Goal: Transaction & Acquisition: Purchase product/service

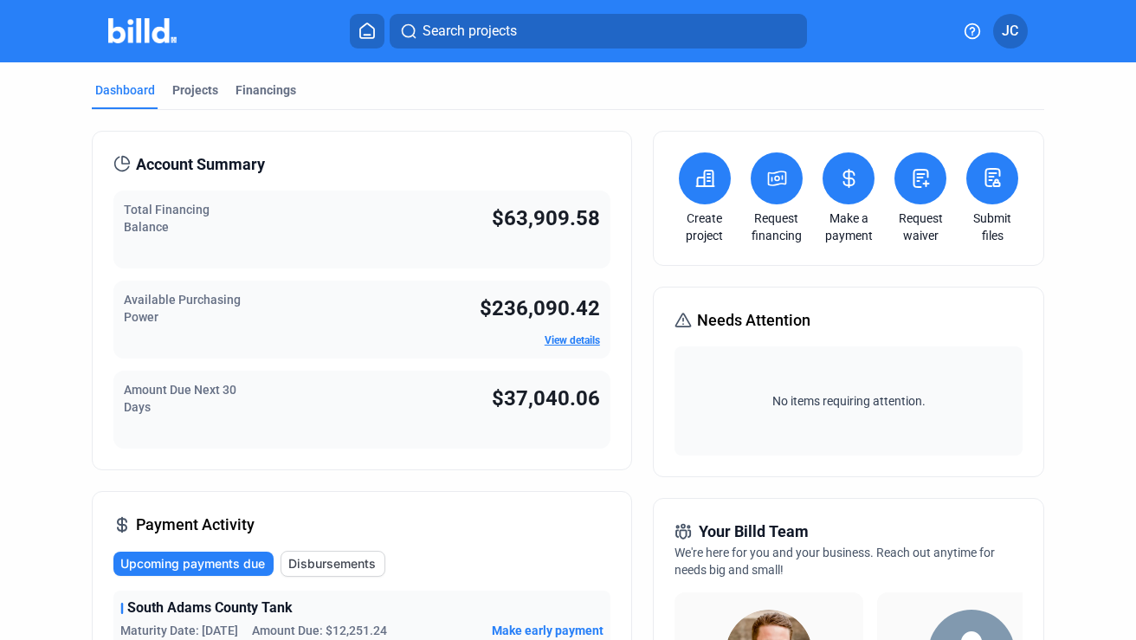
click at [705, 185] on icon at bounding box center [704, 179] width 17 height 16
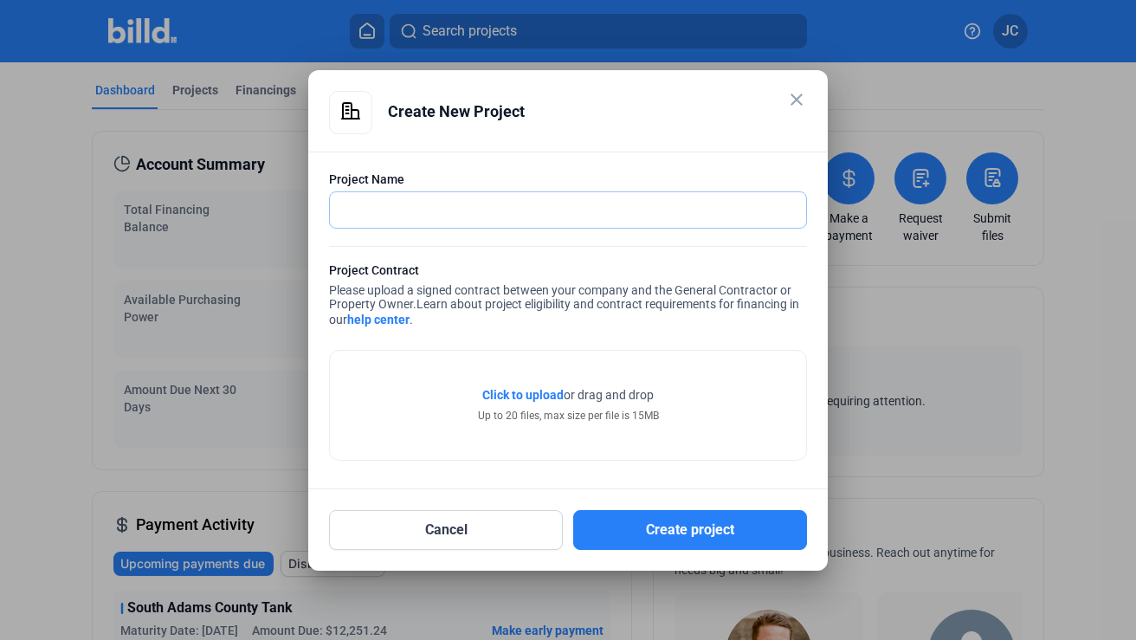
click at [435, 213] on input "text" at bounding box center [568, 209] width 476 height 35
type input "Coresite NY2 skids"
click at [543, 392] on span "Click to upload" at bounding box center [522, 395] width 81 height 14
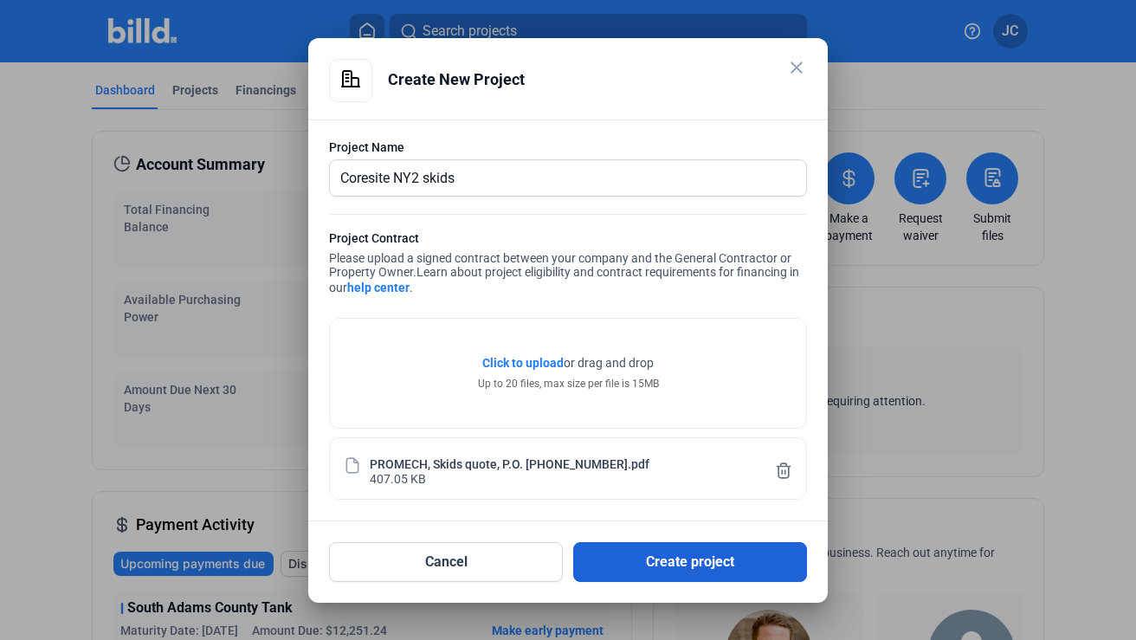
click at [681, 557] on button "Create project" at bounding box center [690, 562] width 234 height 40
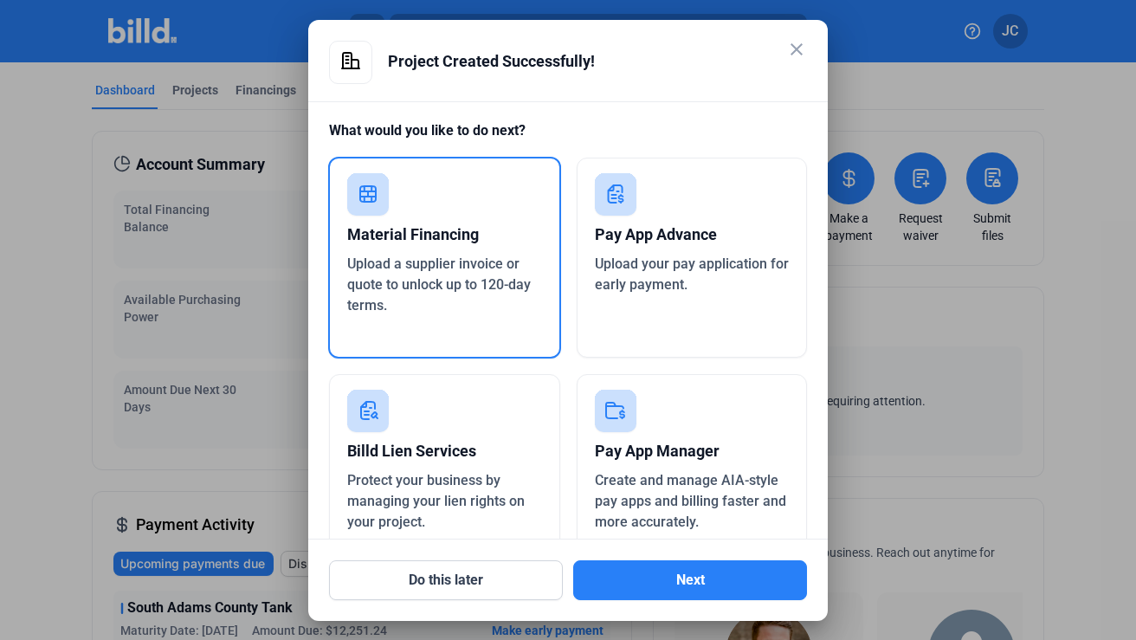
click at [425, 235] on div "Material Financing" at bounding box center [444, 235] width 195 height 38
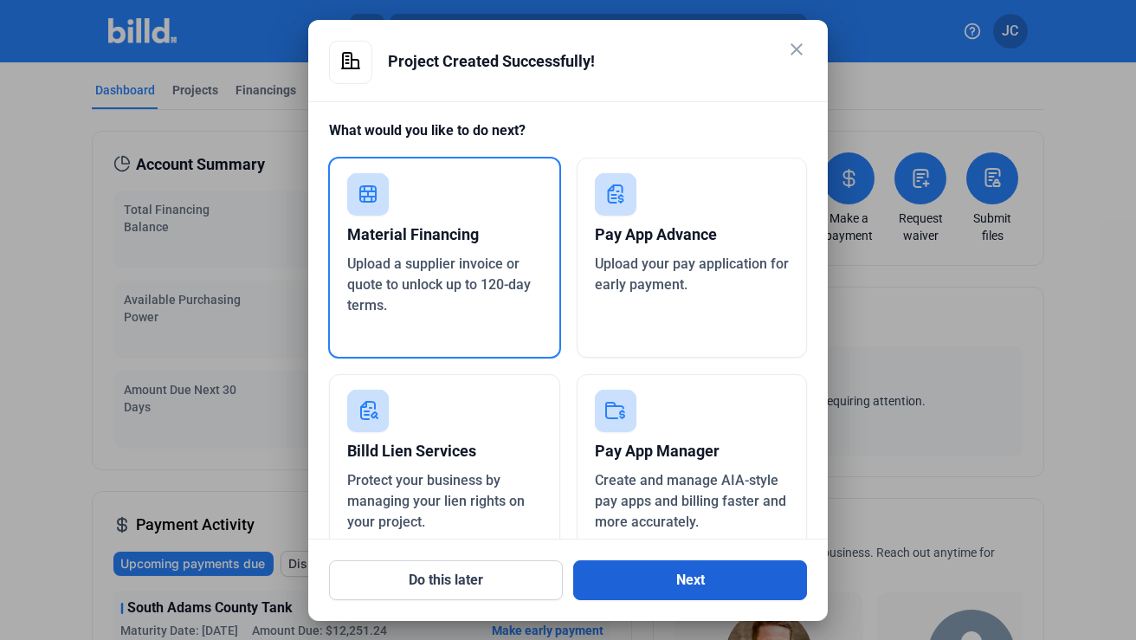
click at [695, 581] on button "Next" at bounding box center [690, 580] width 234 height 40
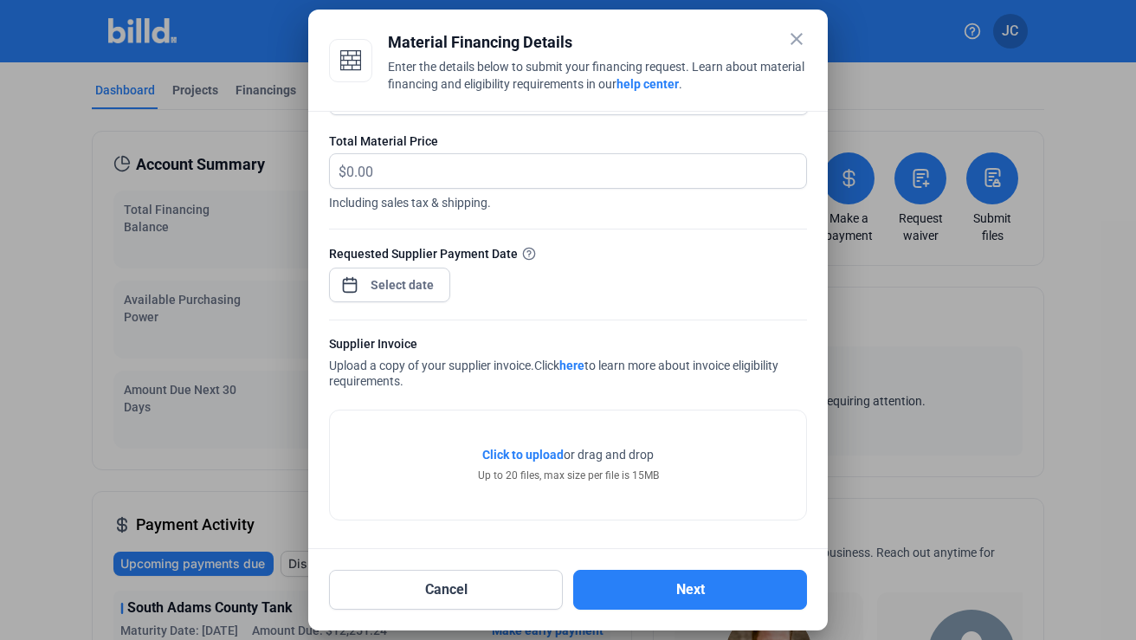
scroll to position [73, 0]
click at [538, 454] on span "Click to upload" at bounding box center [522, 455] width 81 height 14
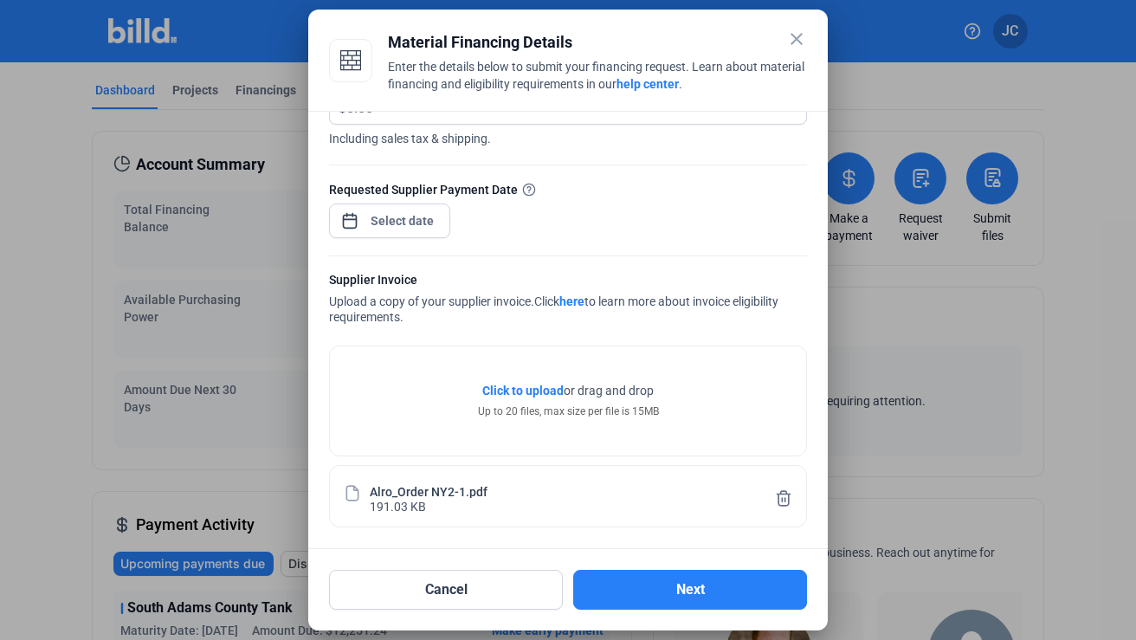
scroll to position [137, 0]
click at [521, 387] on span "Click to upload" at bounding box center [522, 390] width 81 height 14
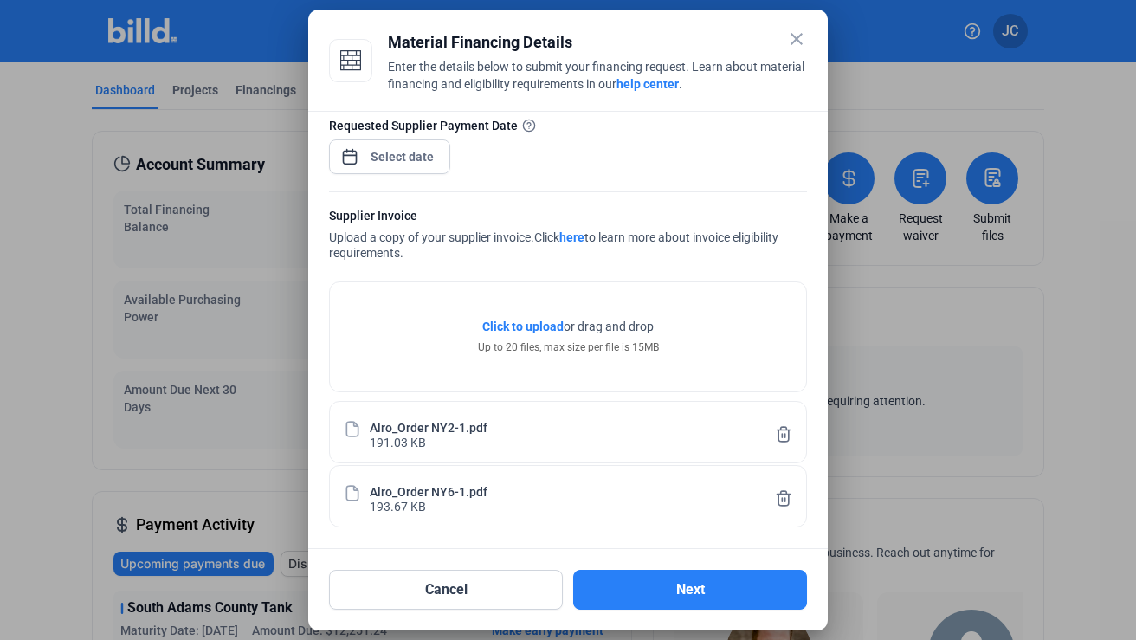
scroll to position [201, 0]
click at [348, 159] on span "Open calendar" at bounding box center [350, 148] width 42 height 42
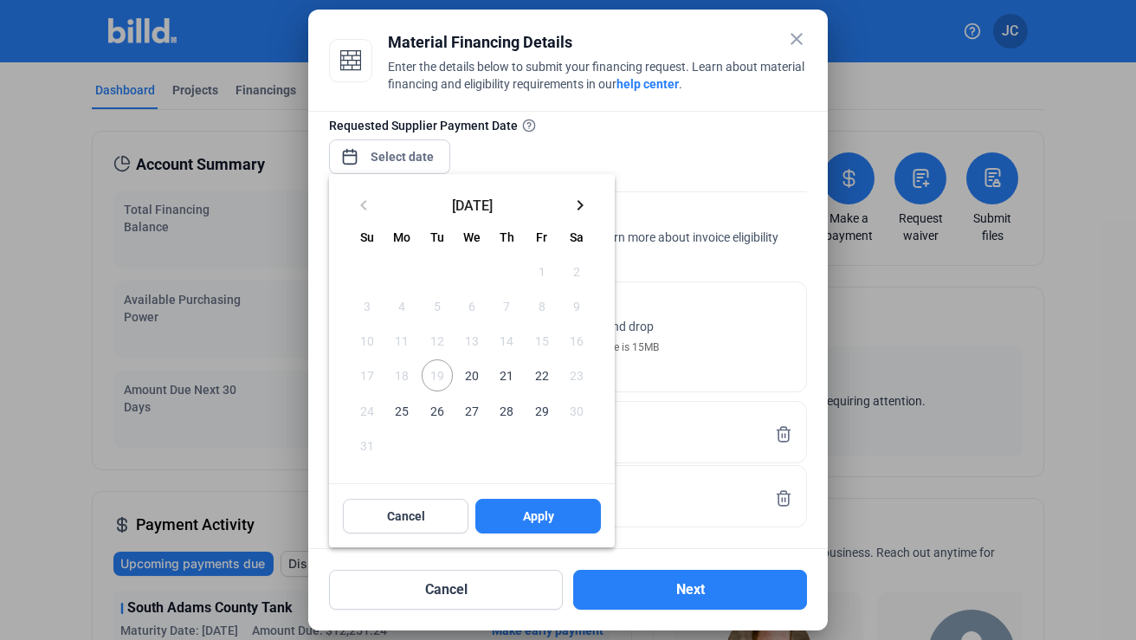
click at [473, 377] on span "20" at bounding box center [471, 374] width 31 height 31
click at [527, 513] on span "Apply" at bounding box center [538, 515] width 31 height 17
type input "[DATE]"
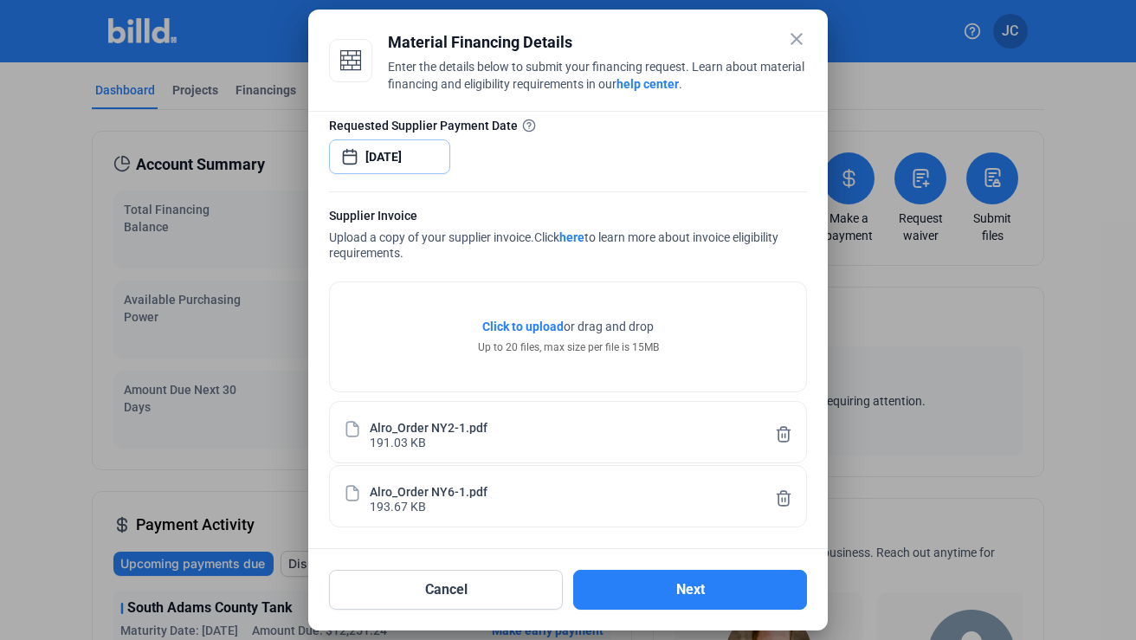
scroll to position [0, 0]
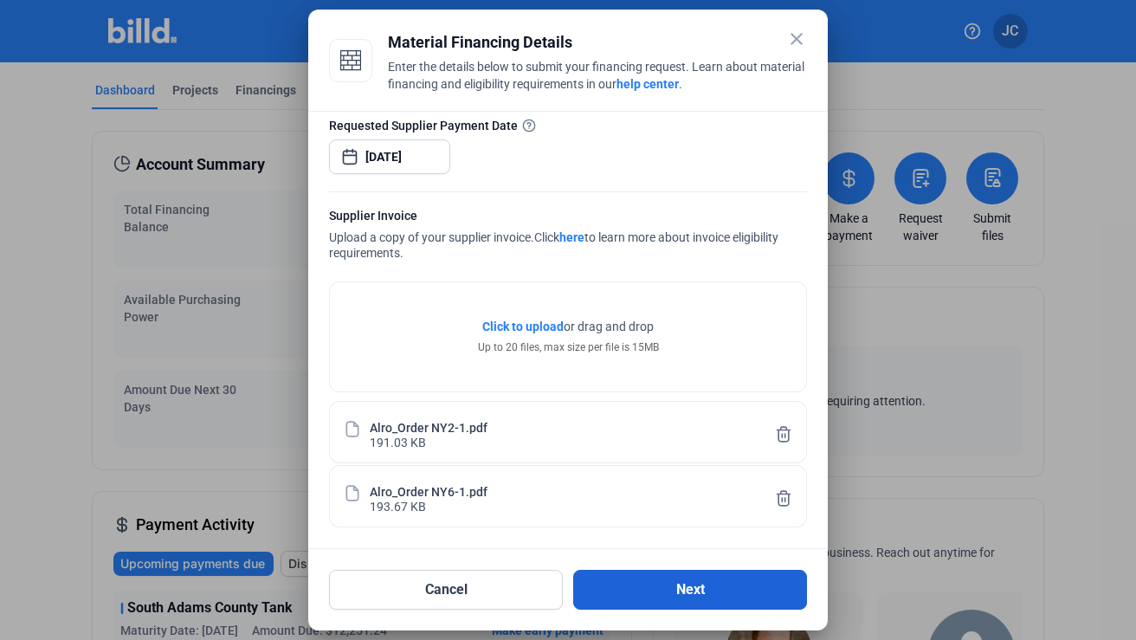
click at [686, 589] on button "Next" at bounding box center [690, 590] width 234 height 40
click at [681, 589] on button "Next" at bounding box center [690, 590] width 234 height 40
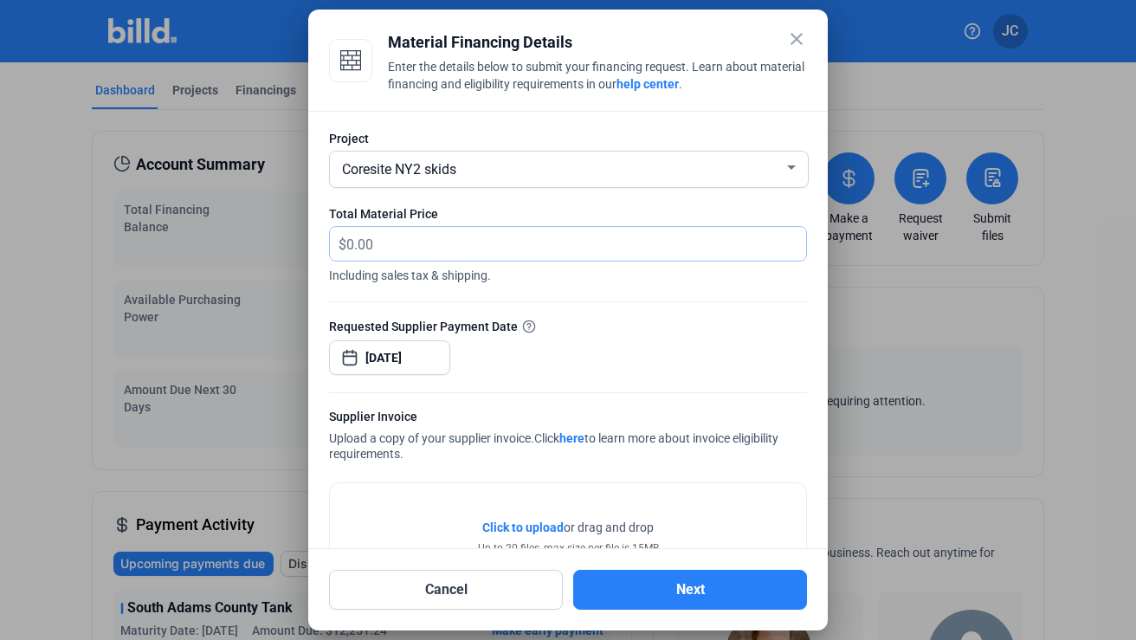
click at [382, 246] on input "text" at bounding box center [576, 244] width 460 height 34
type input "26,810.84"
click at [612, 319] on div "Requested Supplier Payment Date" at bounding box center [568, 326] width 478 height 18
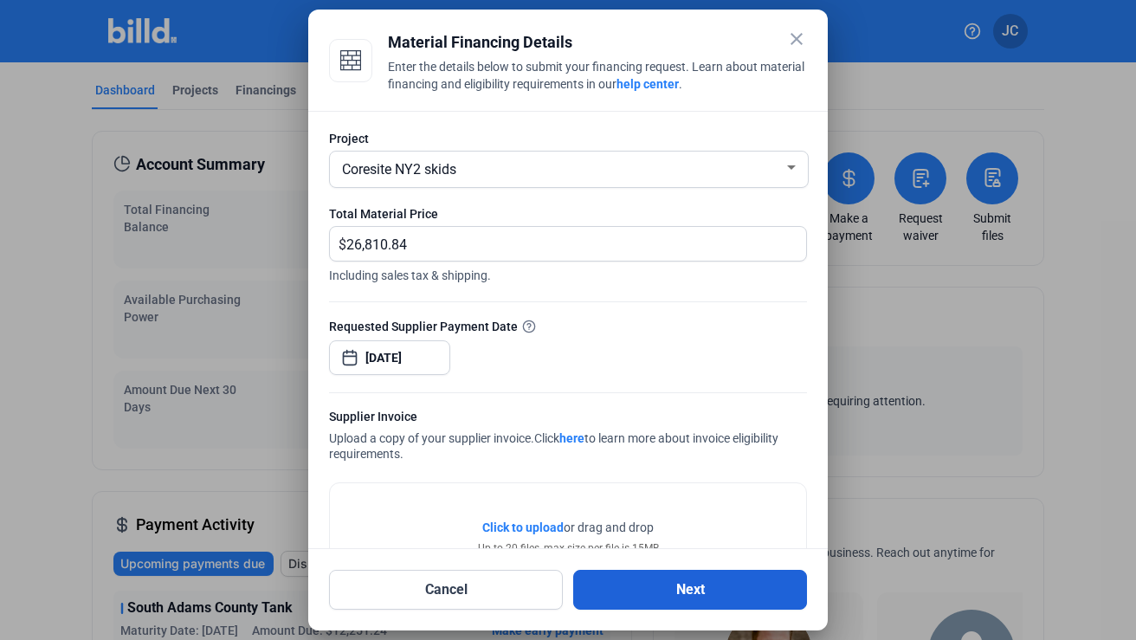
click at [668, 579] on button "Next" at bounding box center [690, 590] width 234 height 40
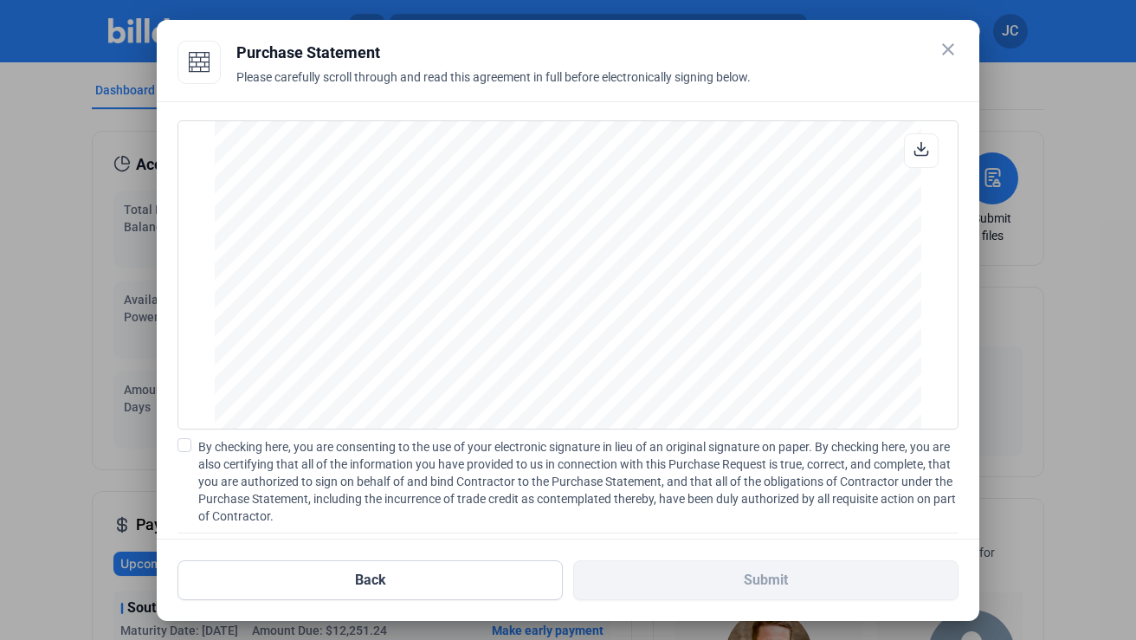
scroll to position [4161, 0]
click at [189, 442] on span at bounding box center [184, 445] width 14 height 14
click at [0, 0] on input "By checking here, you are consenting to the use of your electronic signature in…" at bounding box center [0, 0] width 0 height 0
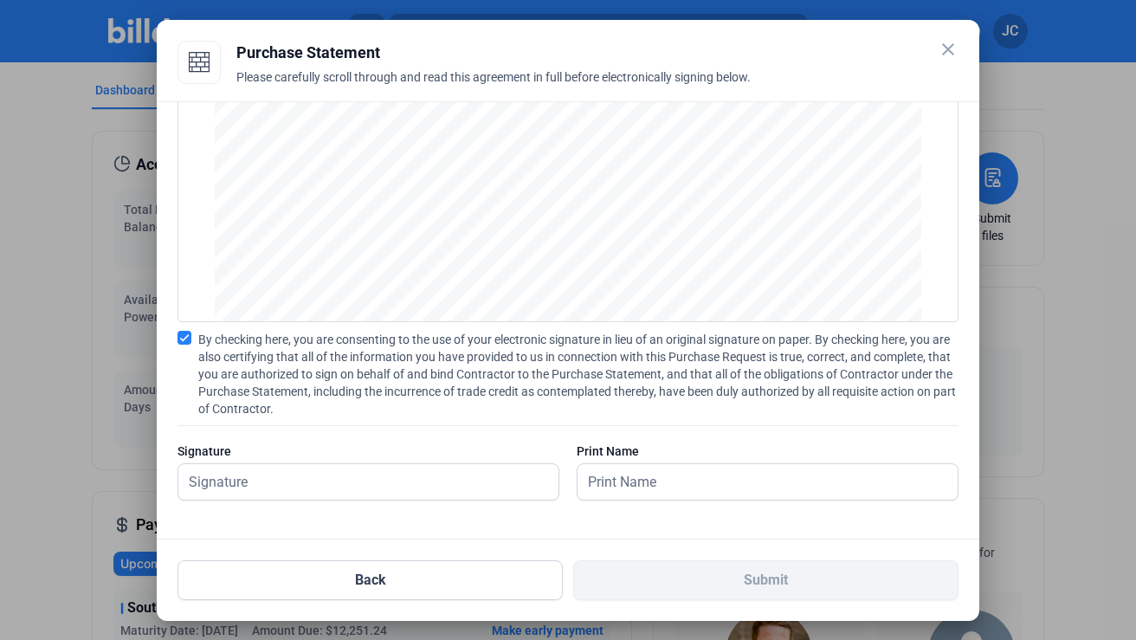
scroll to position [107, 0]
click at [293, 489] on input "text" at bounding box center [368, 481] width 380 height 35
type input "[PERSON_NAME]"
click at [630, 481] on input "text" at bounding box center [767, 481] width 380 height 35
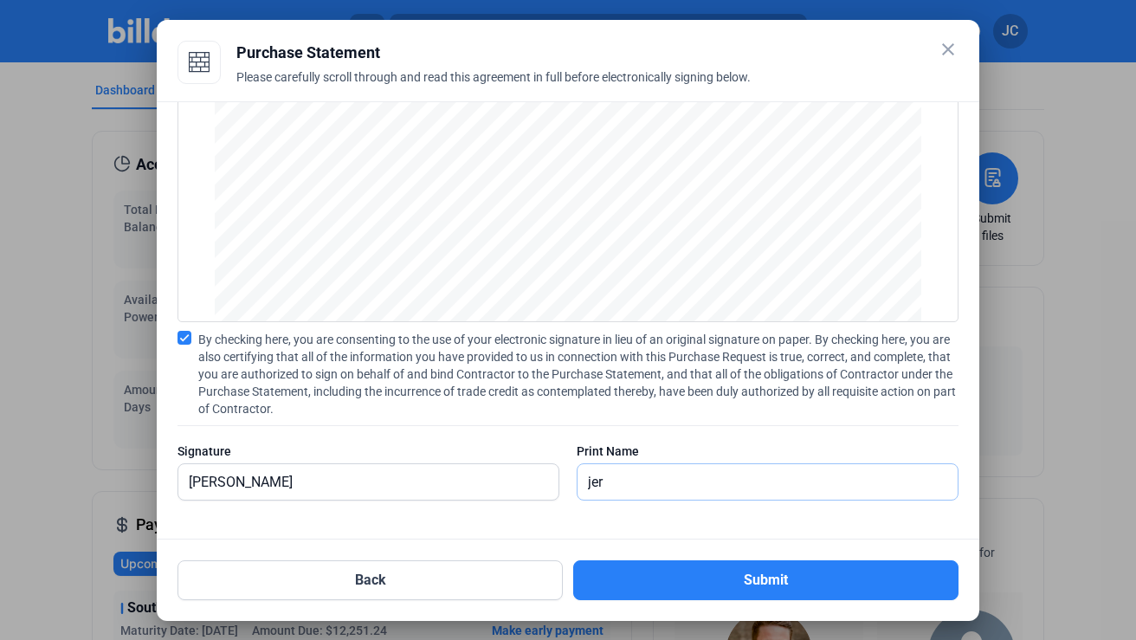
type input "[PERSON_NAME]"
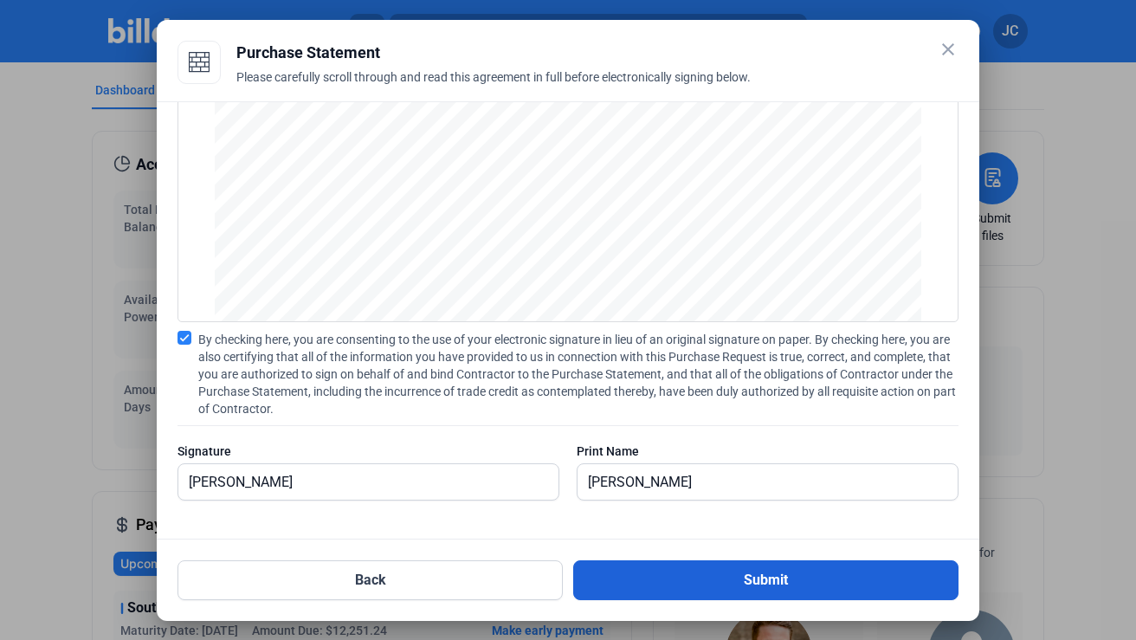
click at [725, 574] on button "Submit" at bounding box center [765, 580] width 385 height 40
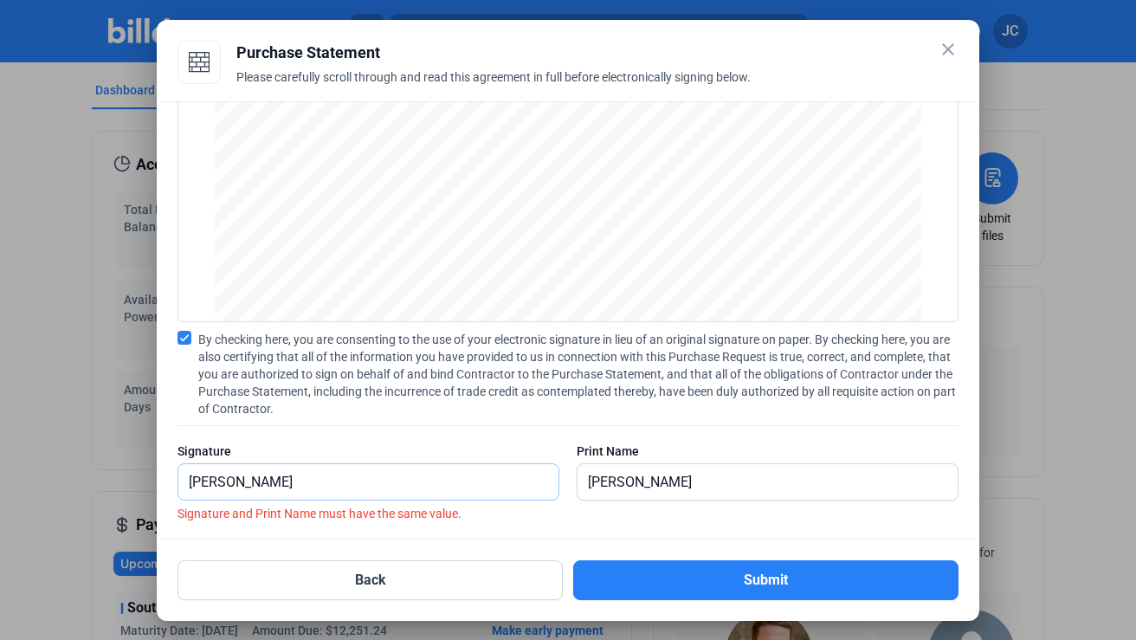
click at [271, 482] on input "[PERSON_NAME]" at bounding box center [368, 481] width 380 height 35
type input "[PERSON_NAME]"
click at [482, 541] on div "Back Submit" at bounding box center [567, 569] width 781 height 61
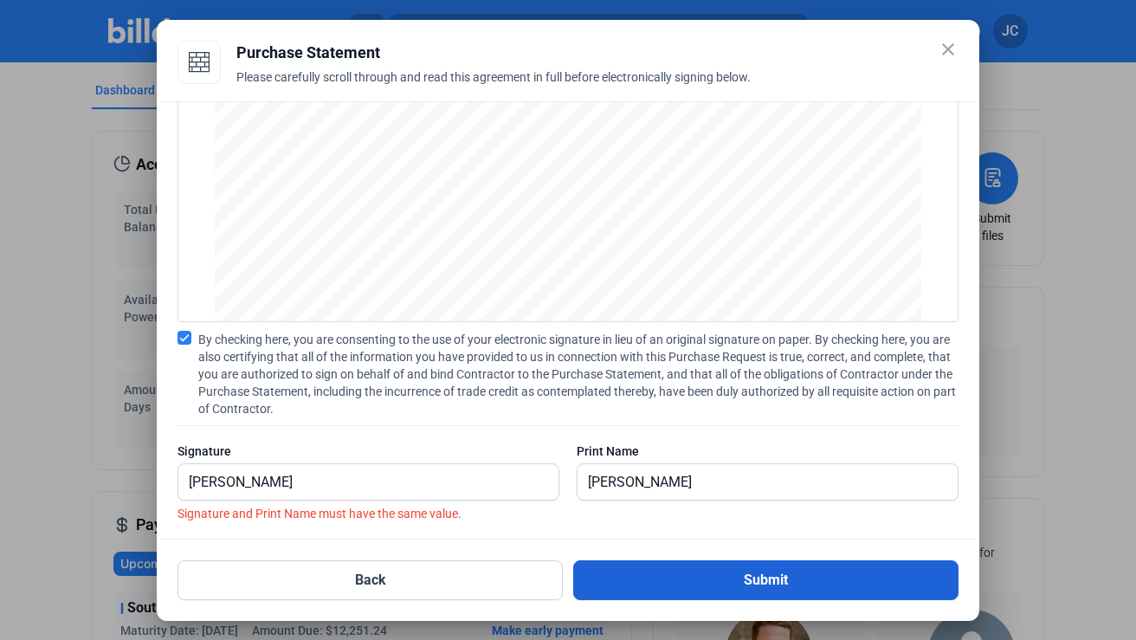
click at [746, 577] on button "Submit" at bounding box center [765, 580] width 385 height 40
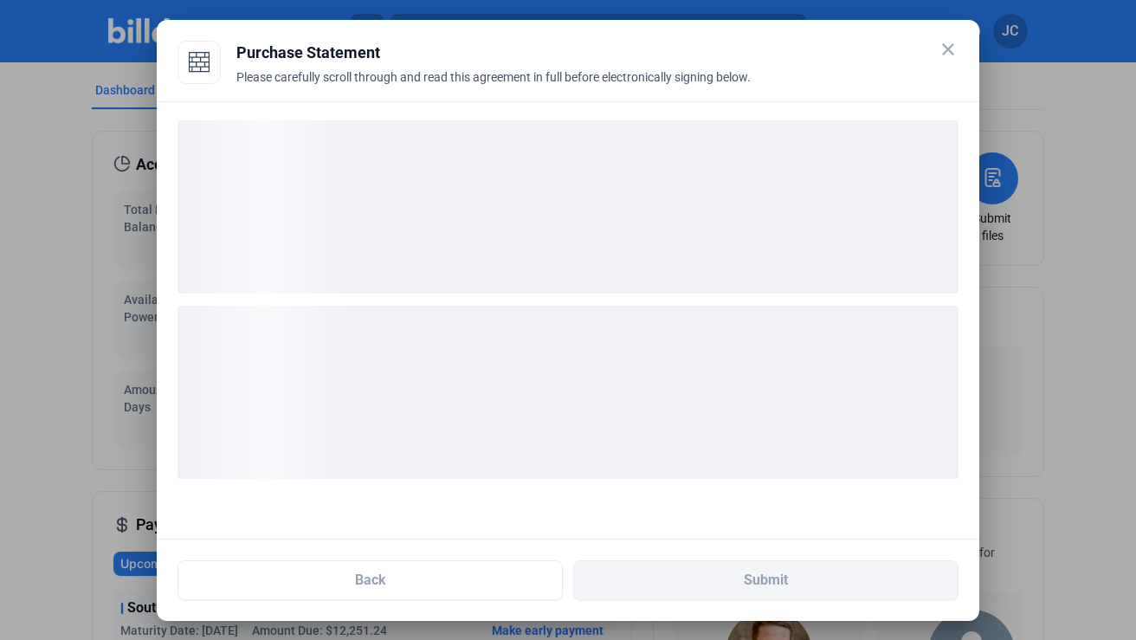
scroll to position [0, 0]
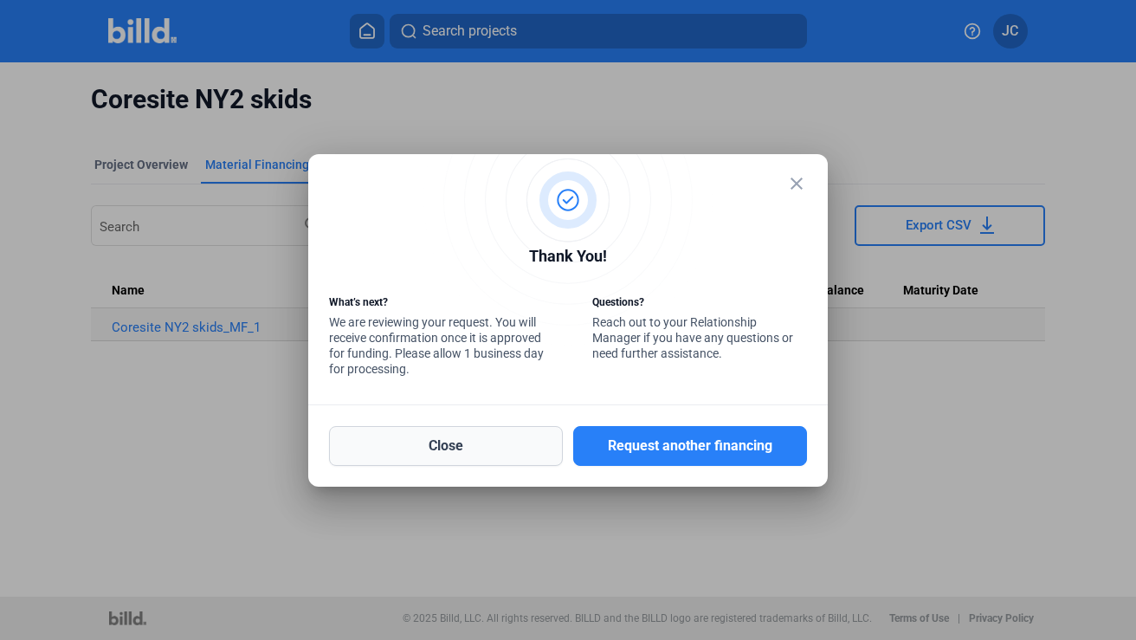
click at [460, 437] on button "Close" at bounding box center [446, 446] width 234 height 40
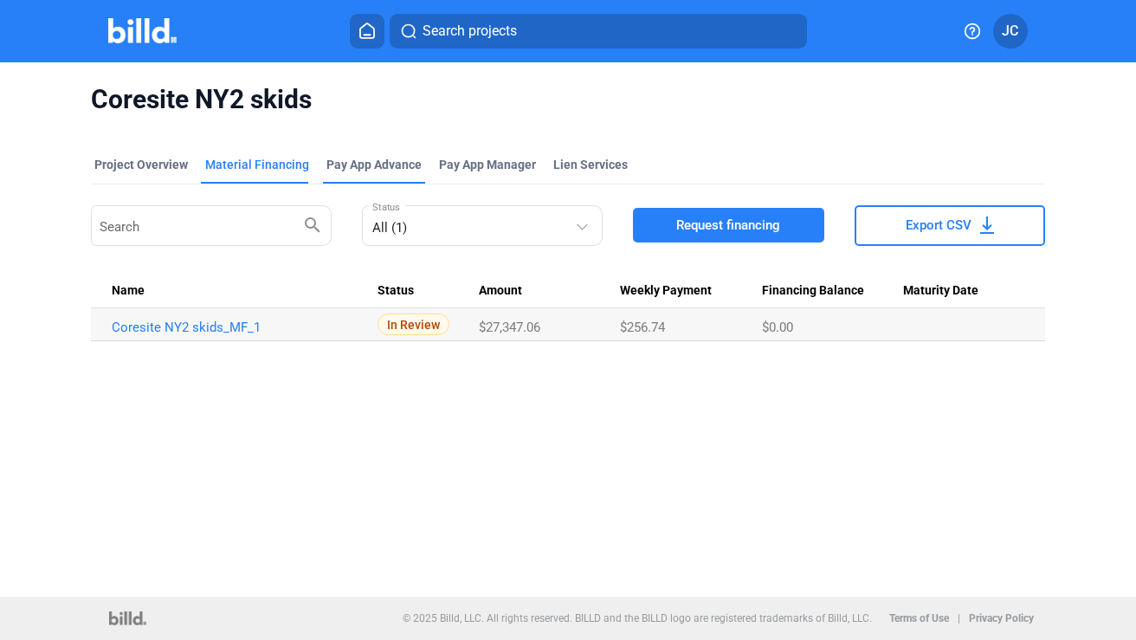
click at [364, 163] on div "Pay App Advance" at bounding box center [373, 164] width 95 height 17
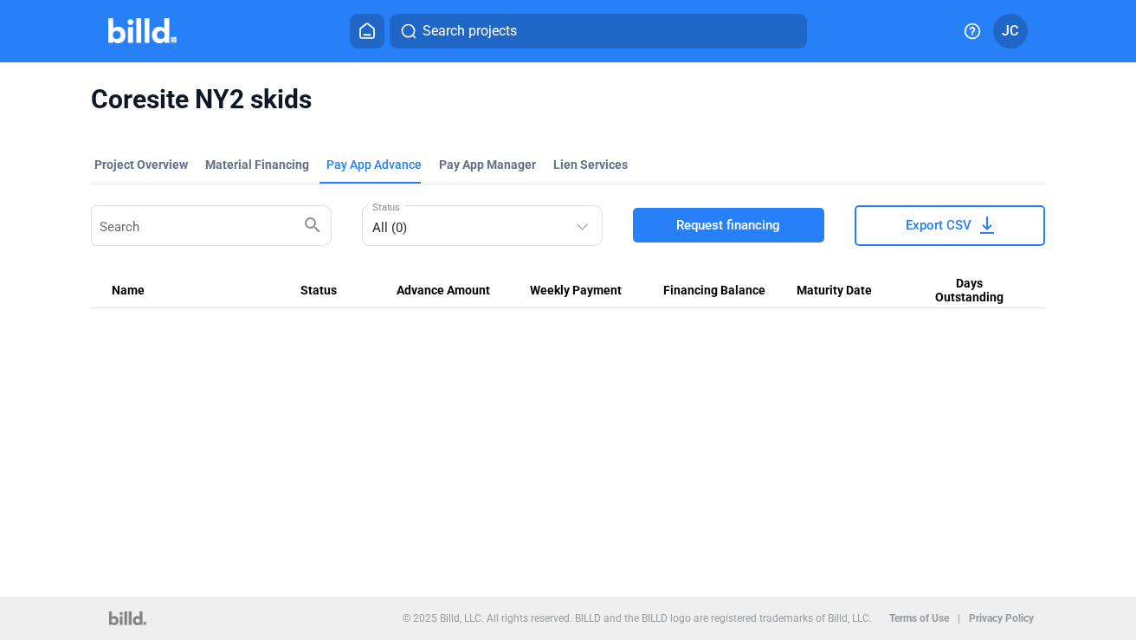
click at [367, 30] on icon at bounding box center [366, 31] width 17 height 16
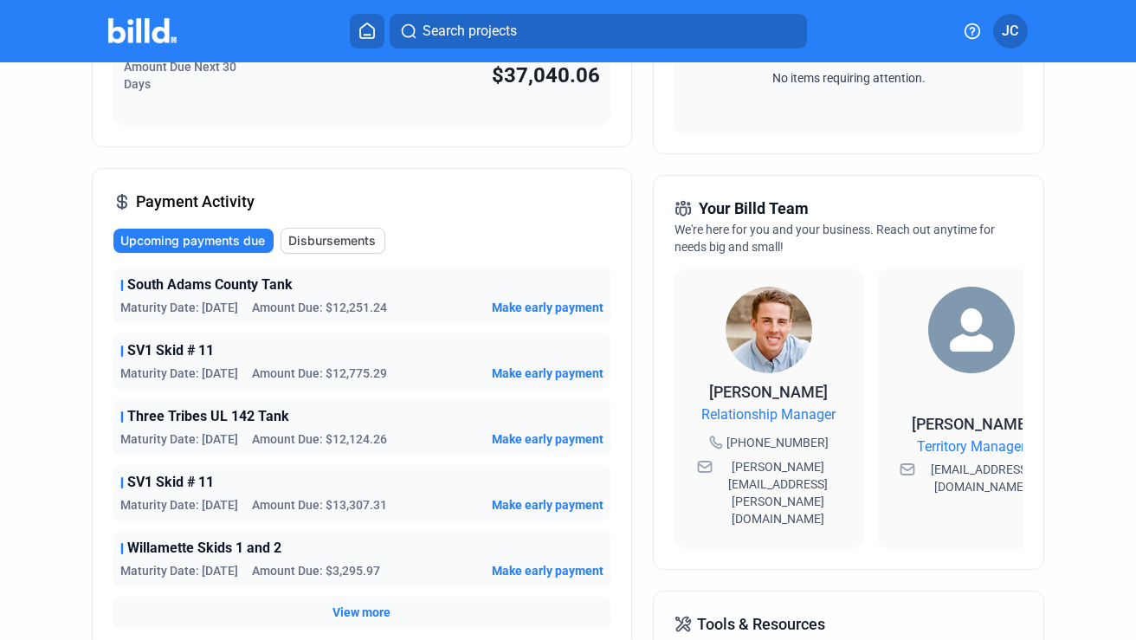
scroll to position [310, 0]
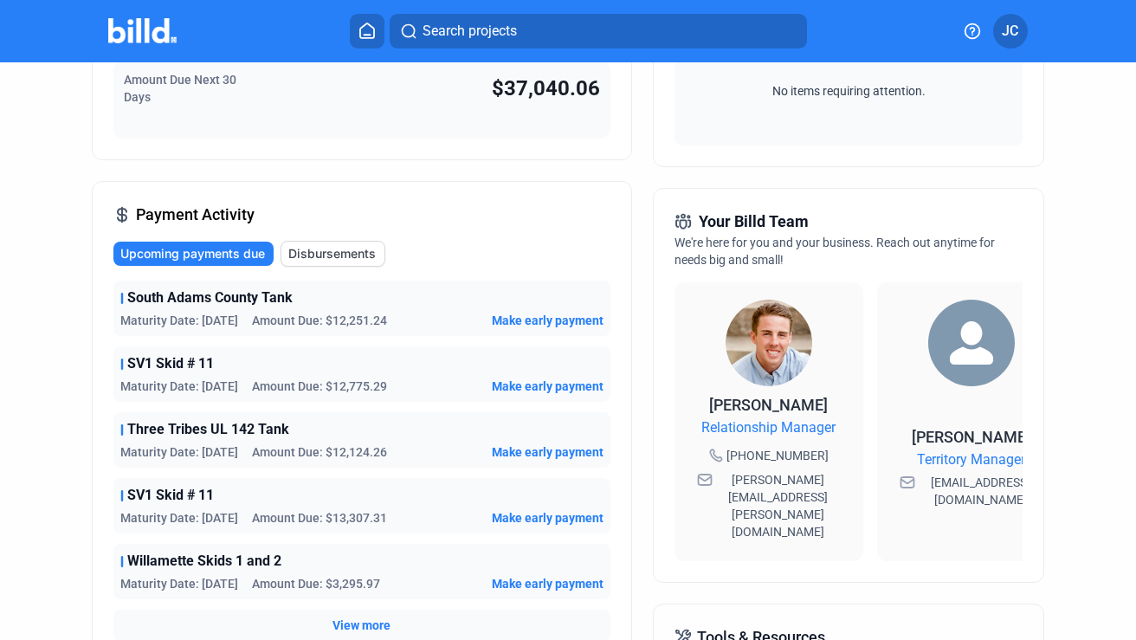
click at [235, 252] on span "Upcoming payments due" at bounding box center [192, 253] width 145 height 17
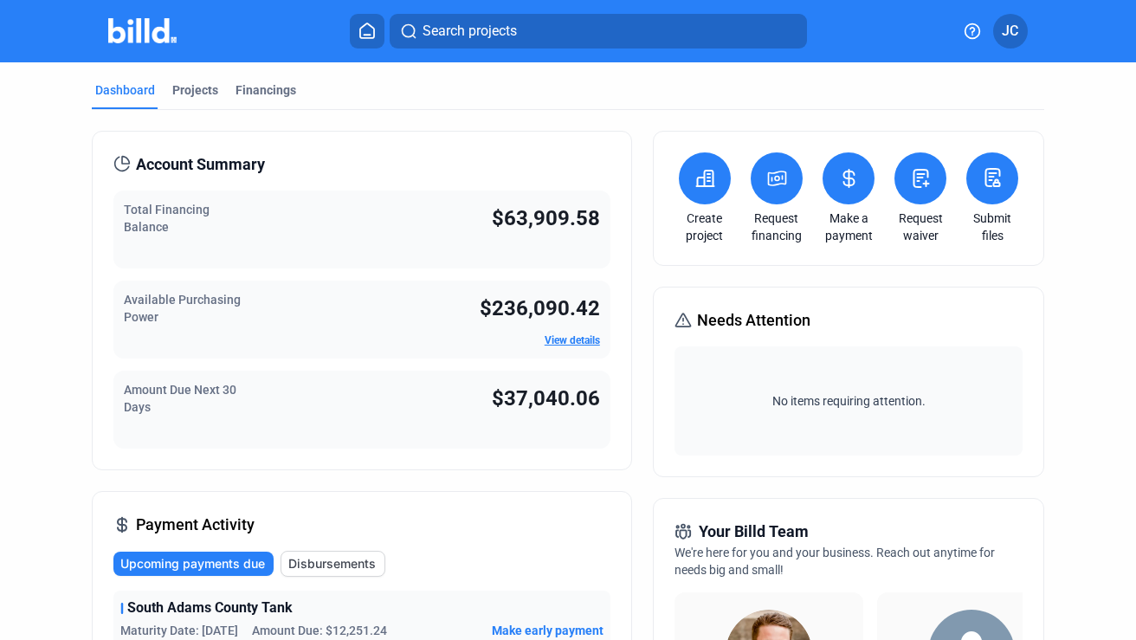
scroll to position [0, 0]
click at [196, 93] on div "Projects" at bounding box center [195, 89] width 46 height 17
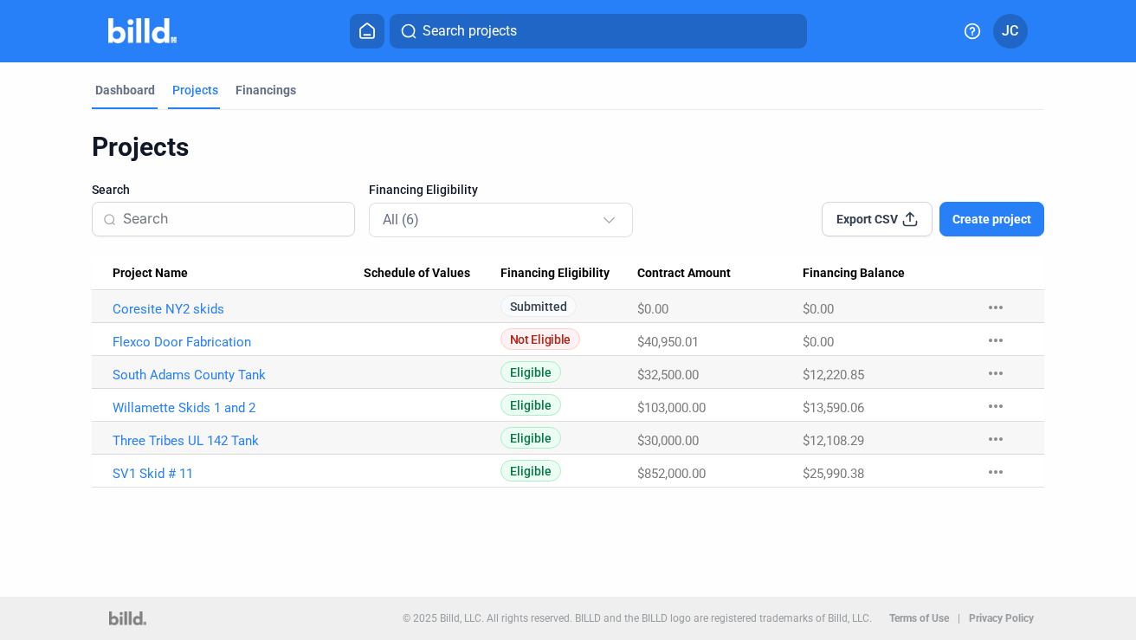
click at [131, 91] on div "Dashboard" at bounding box center [125, 89] width 60 height 17
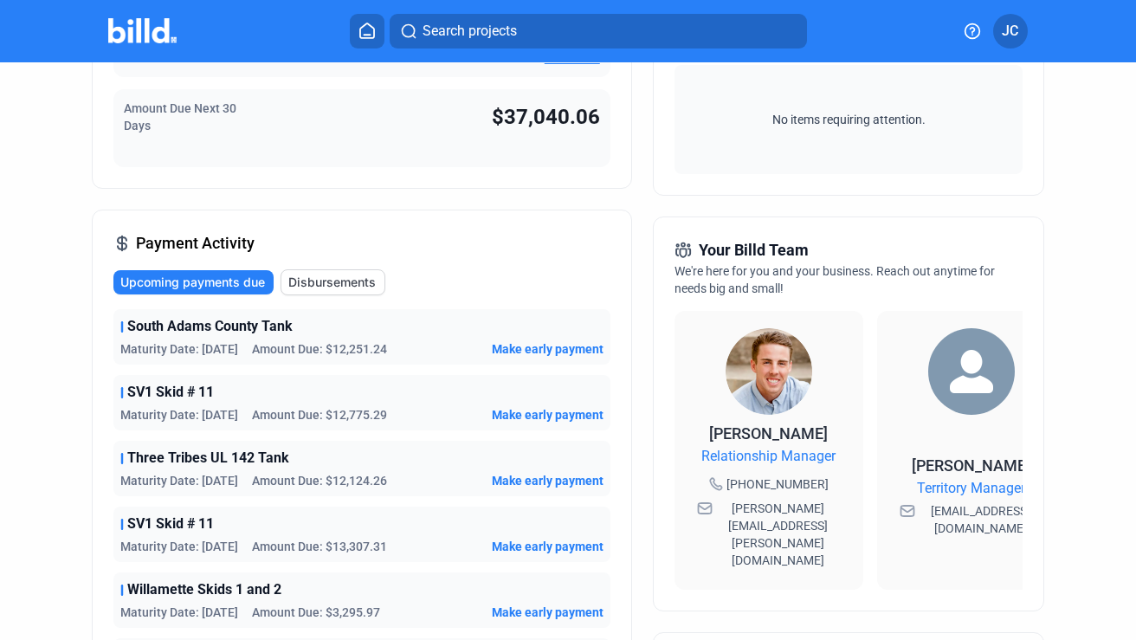
scroll to position [287, 0]
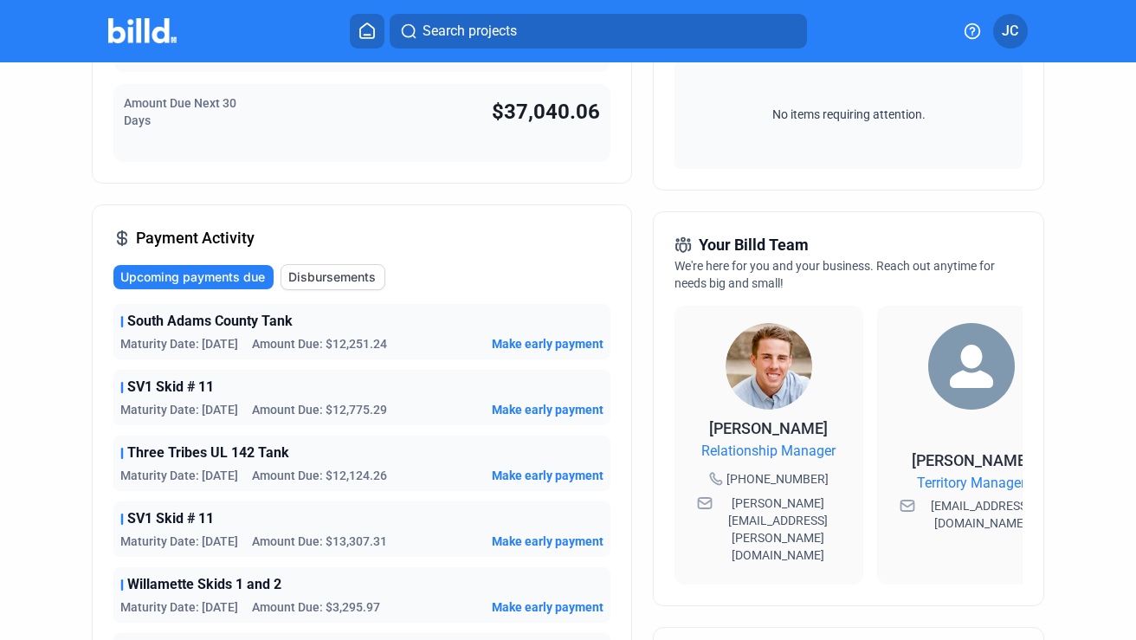
click at [360, 283] on span "Disbursements" at bounding box center [331, 276] width 87 height 17
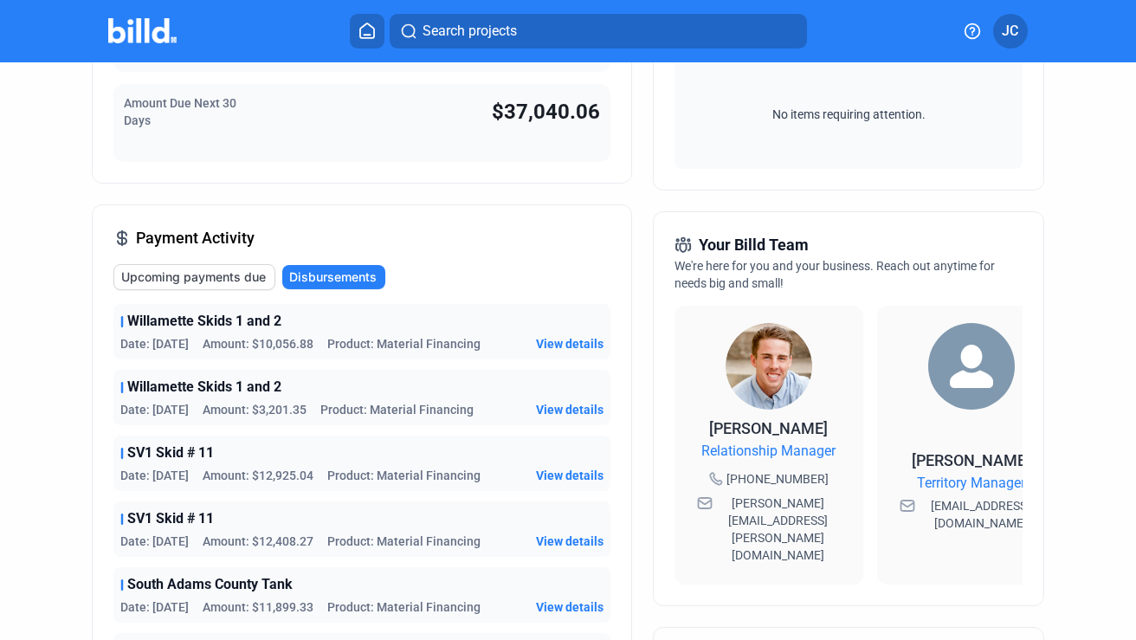
click at [568, 340] on span "View details" at bounding box center [570, 343] width 68 height 17
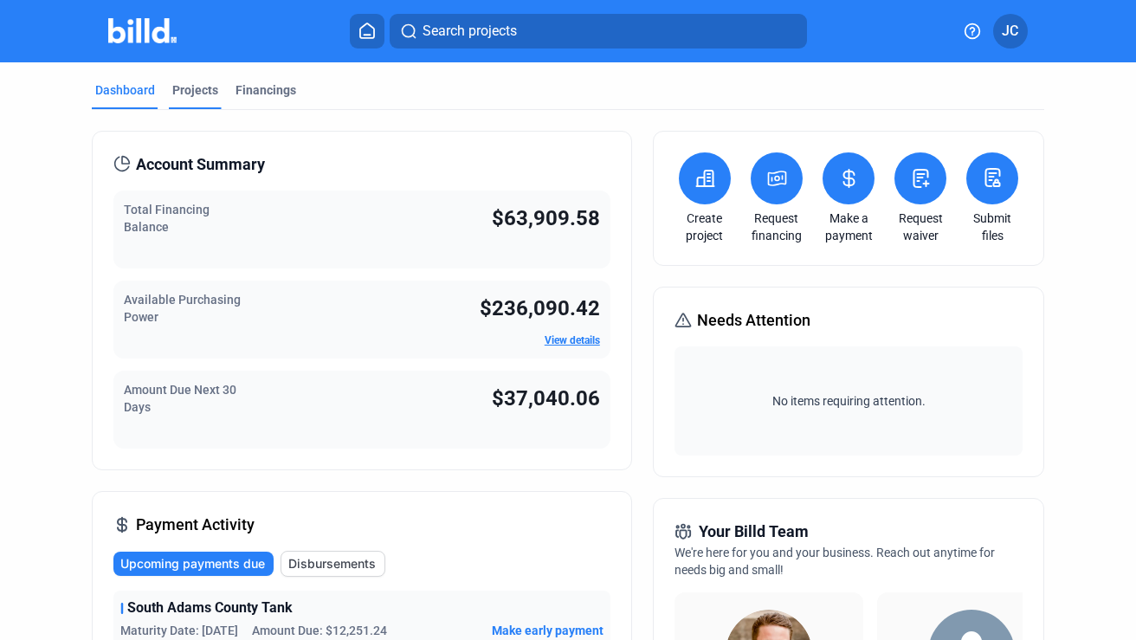
click at [194, 93] on div "Projects" at bounding box center [195, 89] width 46 height 17
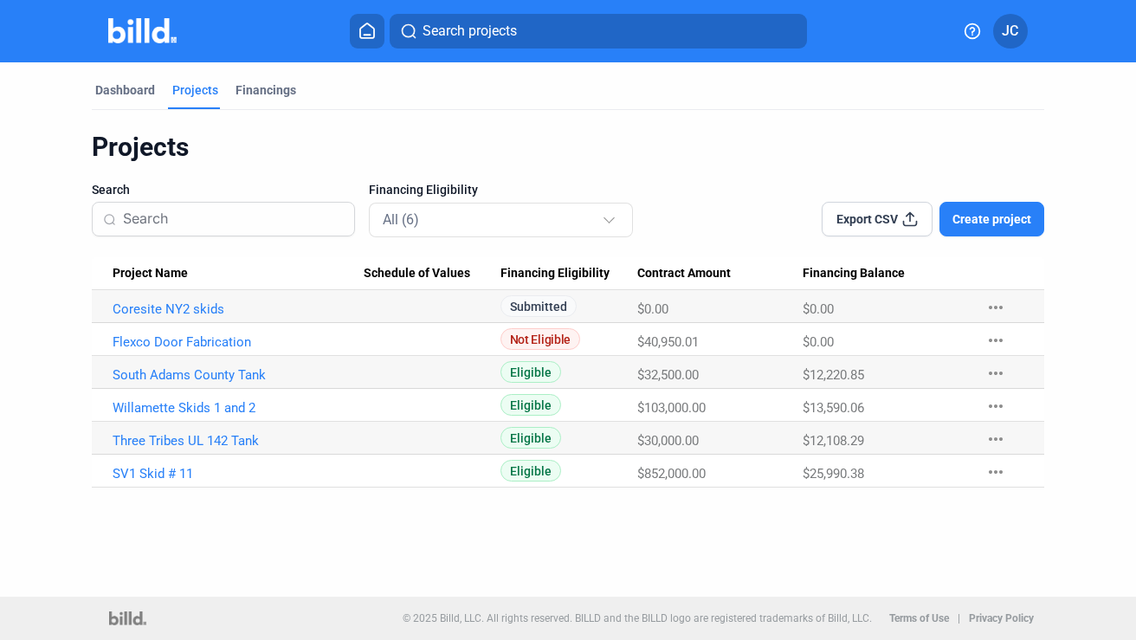
click at [970, 31] on icon at bounding box center [971, 31] width 17 height 17
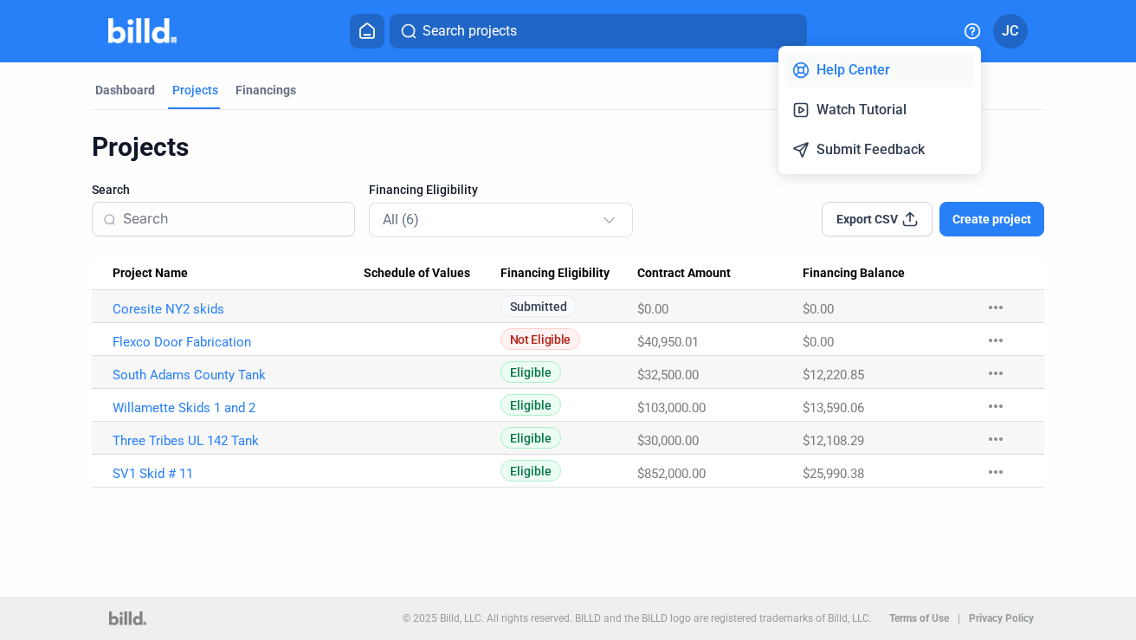
click at [873, 73] on button "Help Center" at bounding box center [879, 70] width 189 height 35
